Goal: Use online tool/utility

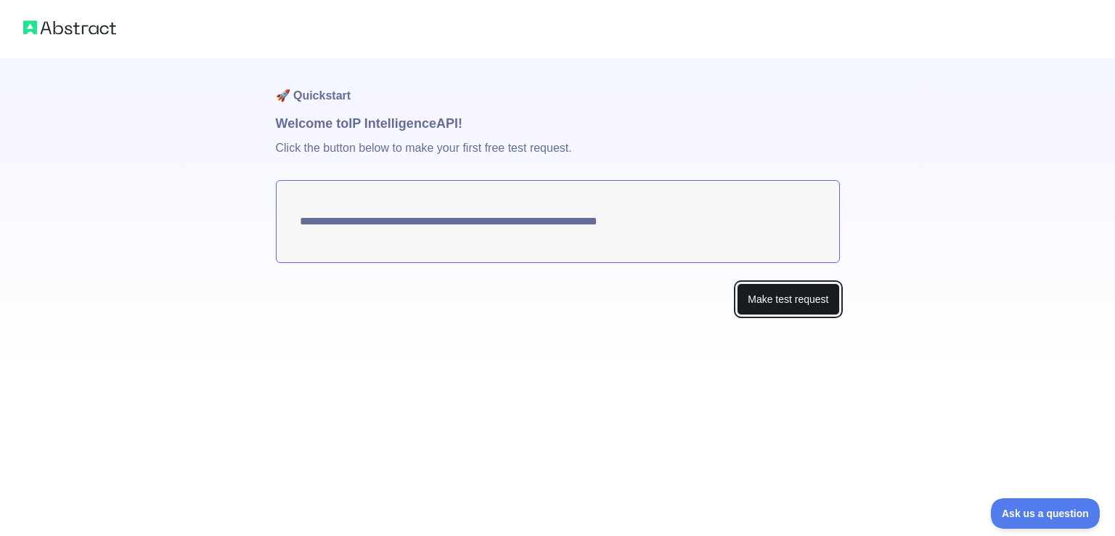
click at [784, 288] on button "Make test request" at bounding box center [788, 299] width 102 height 33
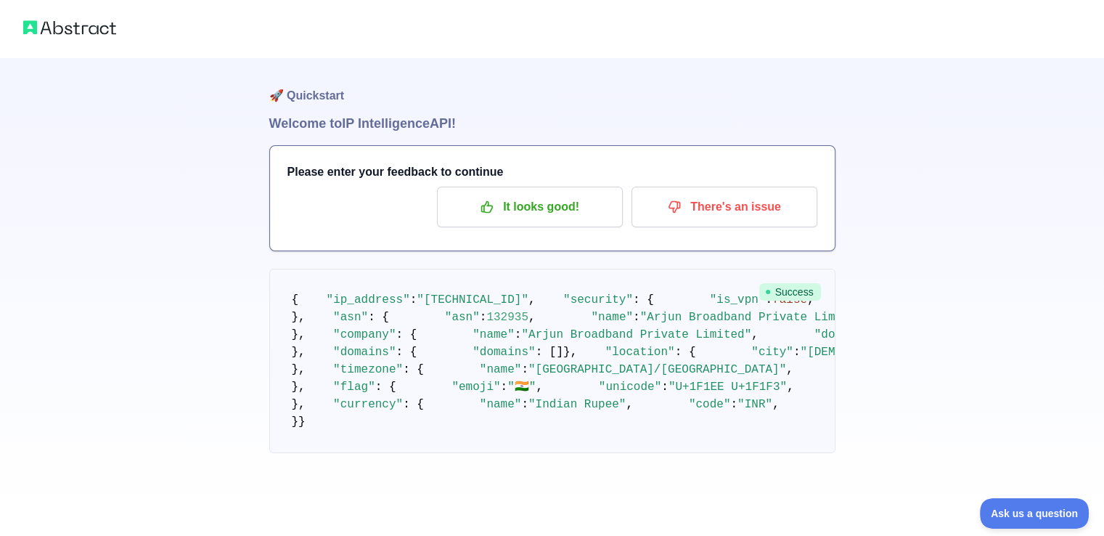
scroll to position [436, 0]
copy span "470004"
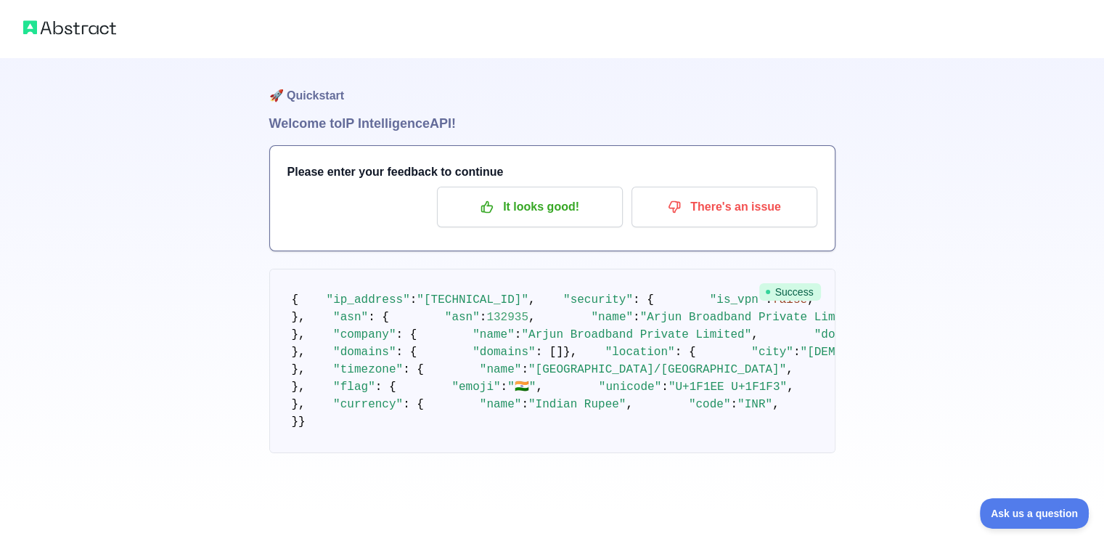
click at [888, 306] on div "🚀 Quickstart Welcome to IP Intelligence API! Please enter your feedback to cont…" at bounding box center [552, 255] width 1104 height 511
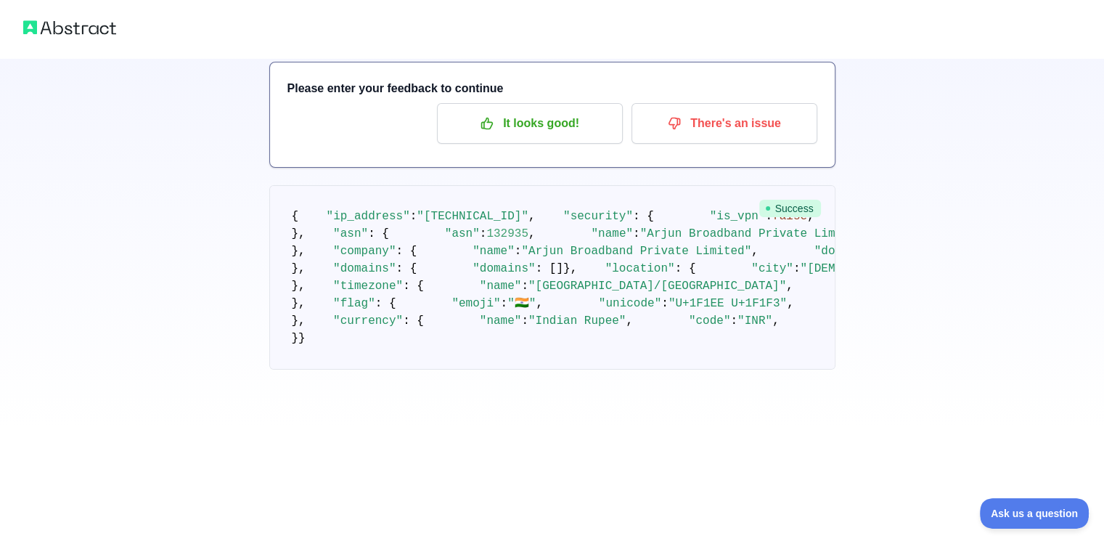
scroll to position [145, 0]
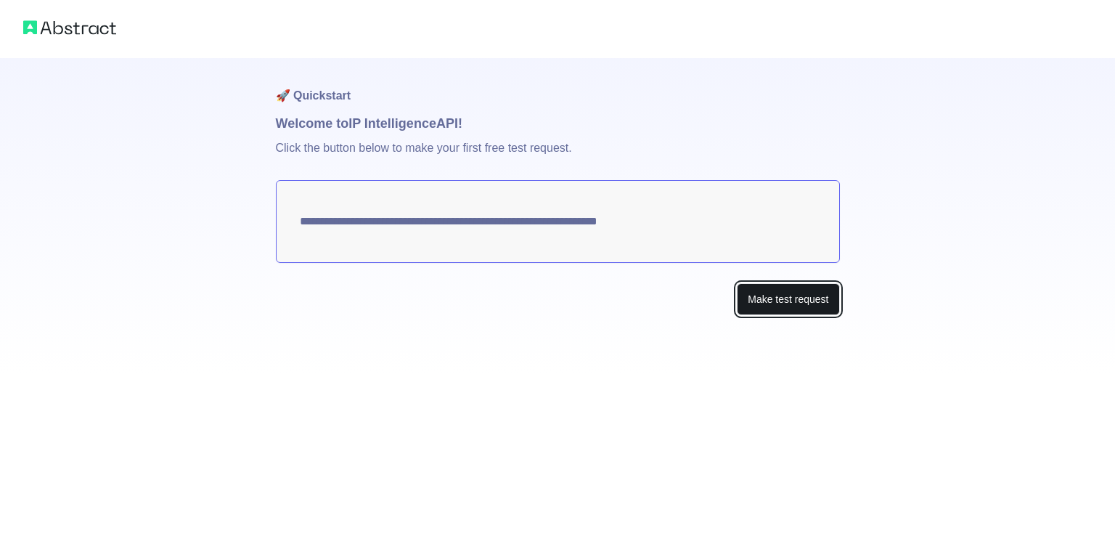
click at [782, 303] on button "Make test request" at bounding box center [788, 299] width 102 height 33
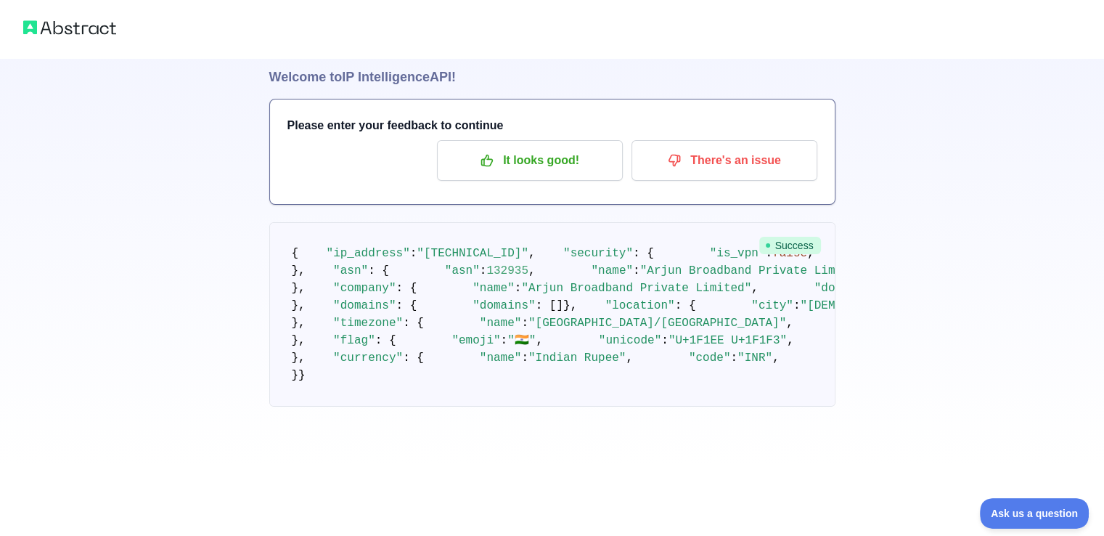
scroll to position [27, 0]
